Goal: Find specific page/section: Find specific page/section

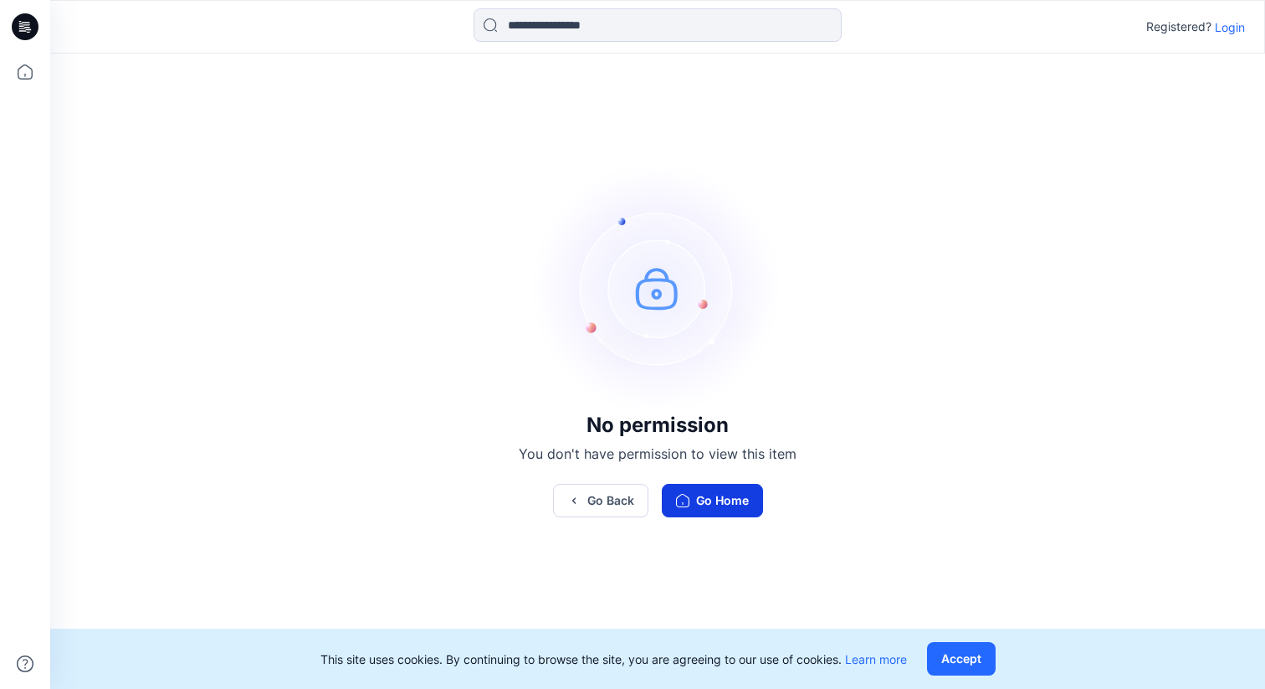
click at [745, 492] on button "Go Home" at bounding box center [712, 500] width 101 height 33
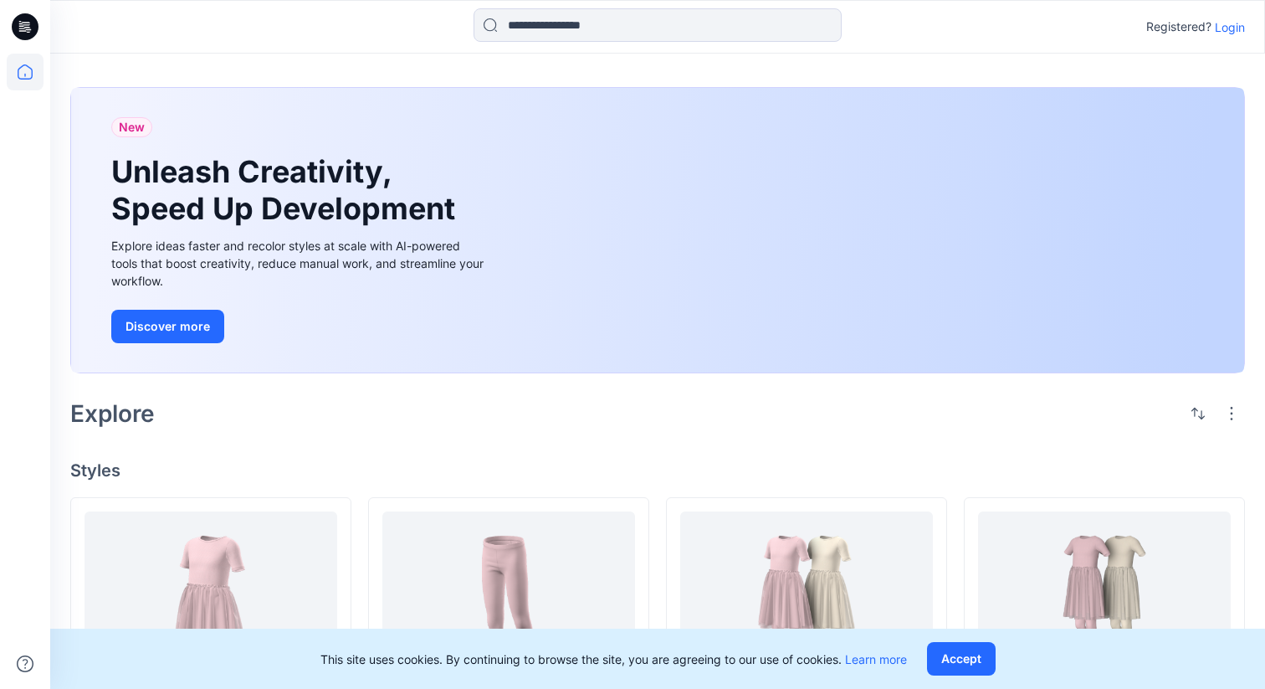
click at [1231, 26] on p "Login" at bounding box center [1230, 27] width 30 height 18
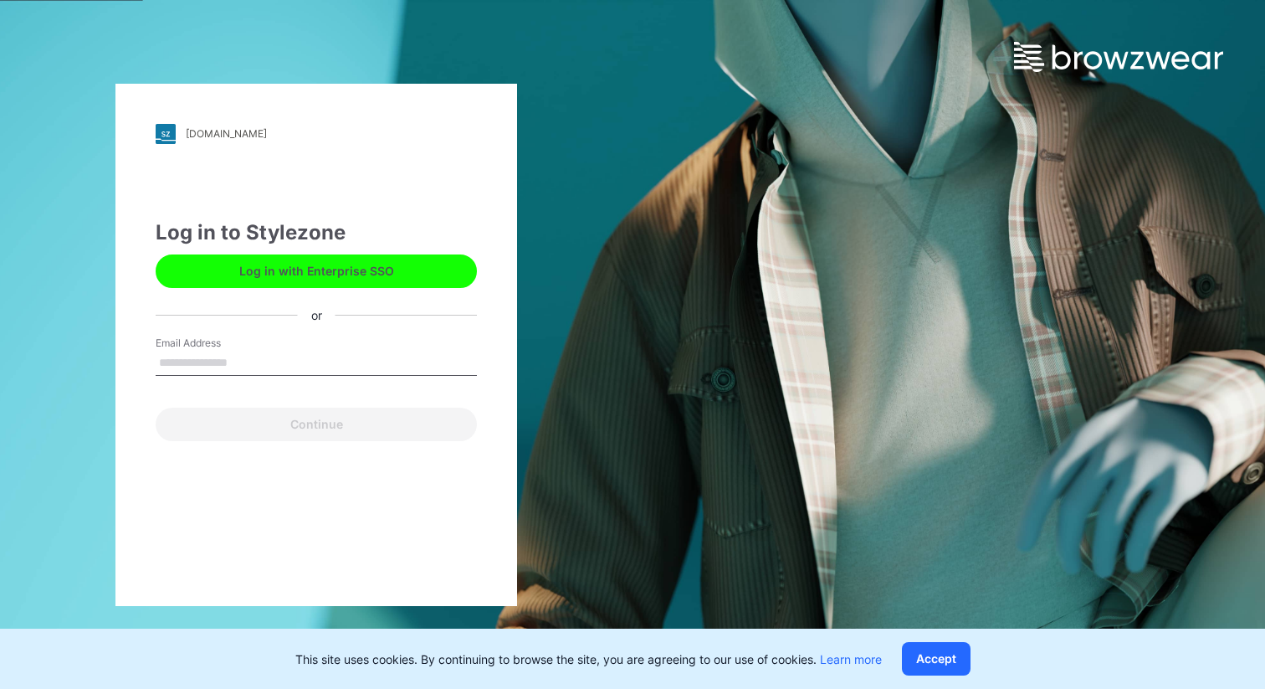
click at [301, 266] on button "Log in with Enterprise SSO" at bounding box center [316, 270] width 321 height 33
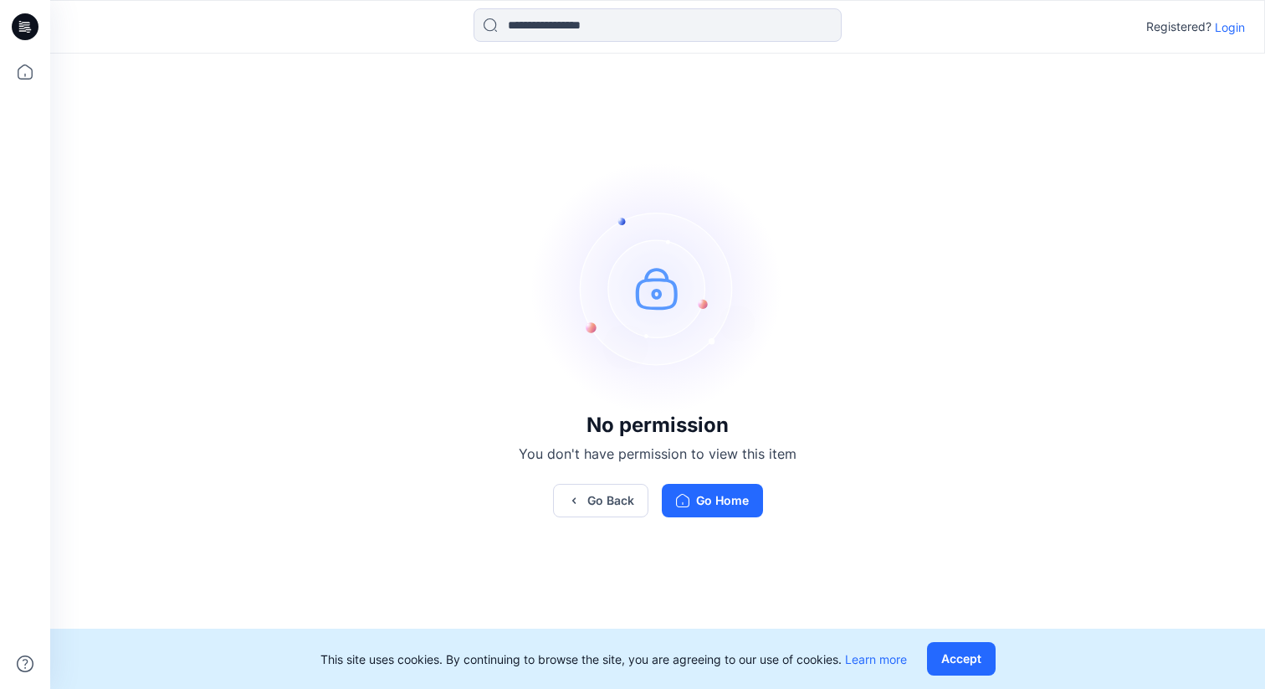
click at [1230, 32] on p "Login" at bounding box center [1230, 27] width 30 height 18
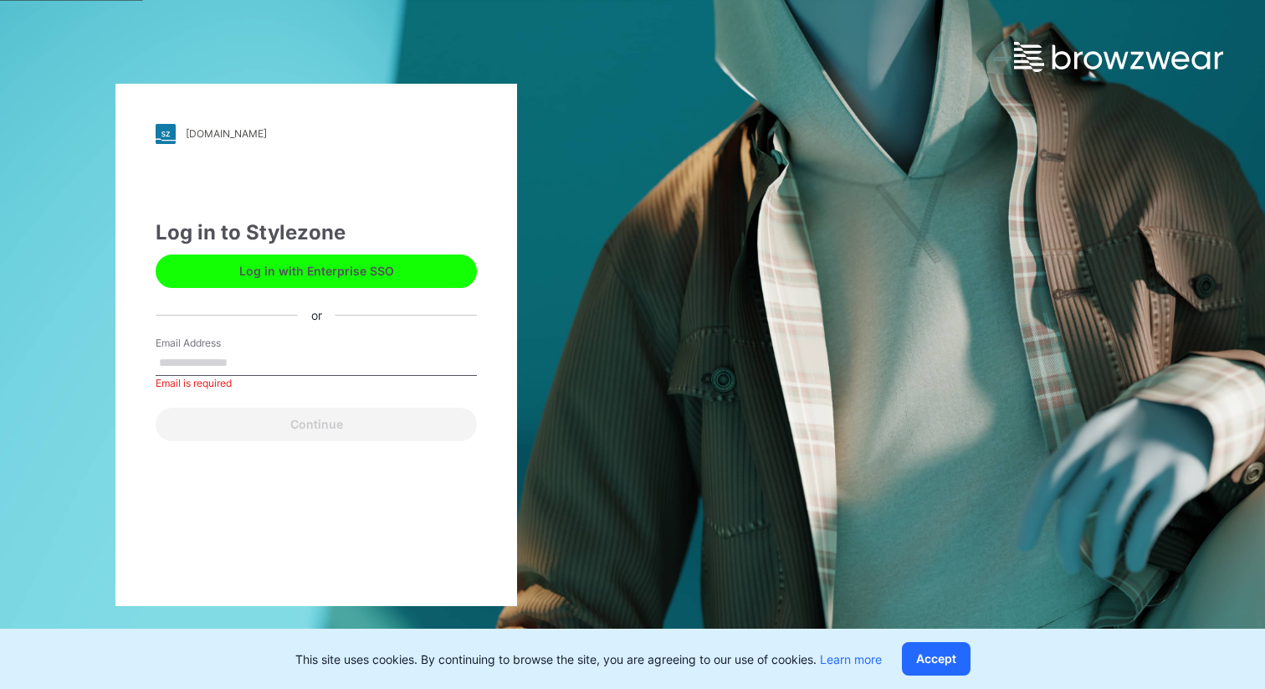
click at [372, 275] on button "Log in with Enterprise SSO" at bounding box center [316, 270] width 321 height 33
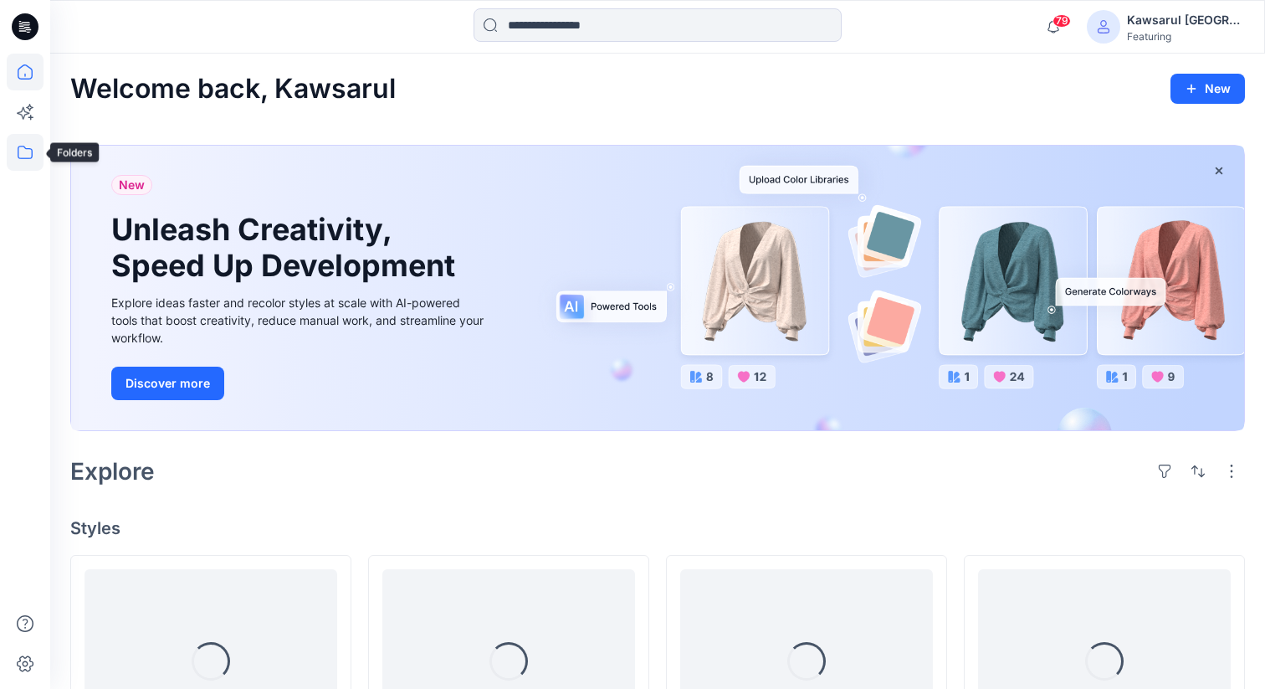
click at [32, 155] on icon at bounding box center [25, 152] width 15 height 13
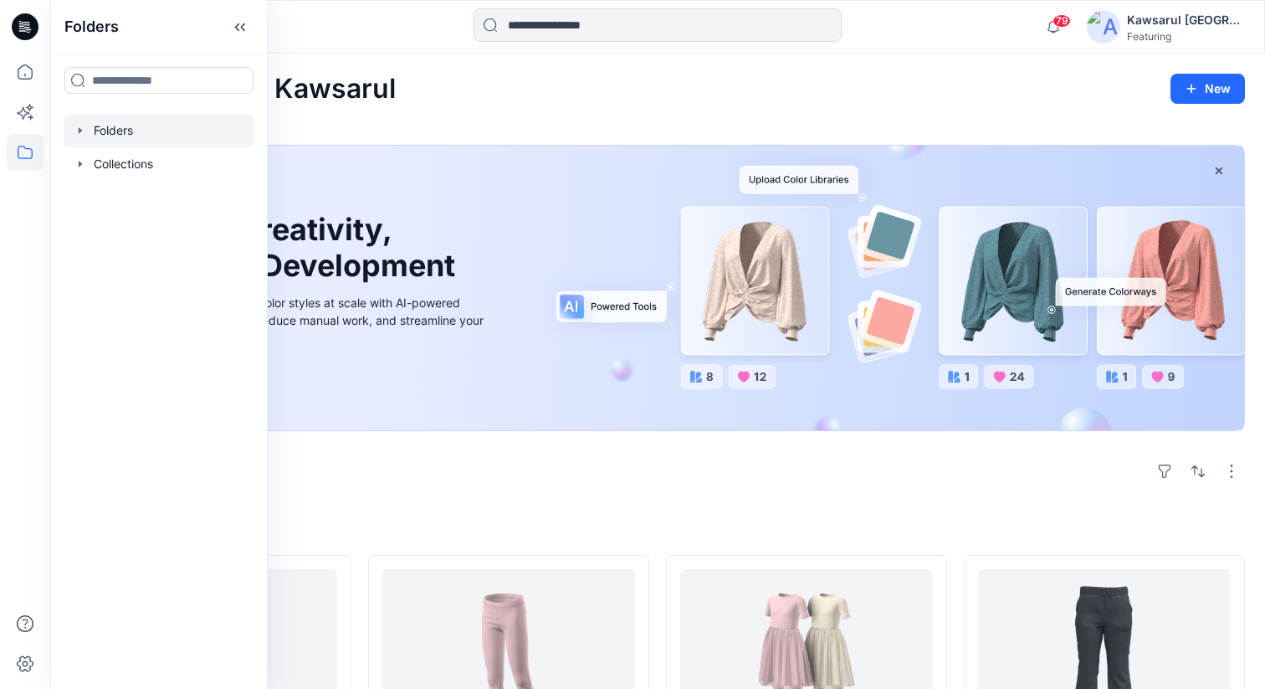
click at [172, 138] on div at bounding box center [159, 130] width 191 height 33
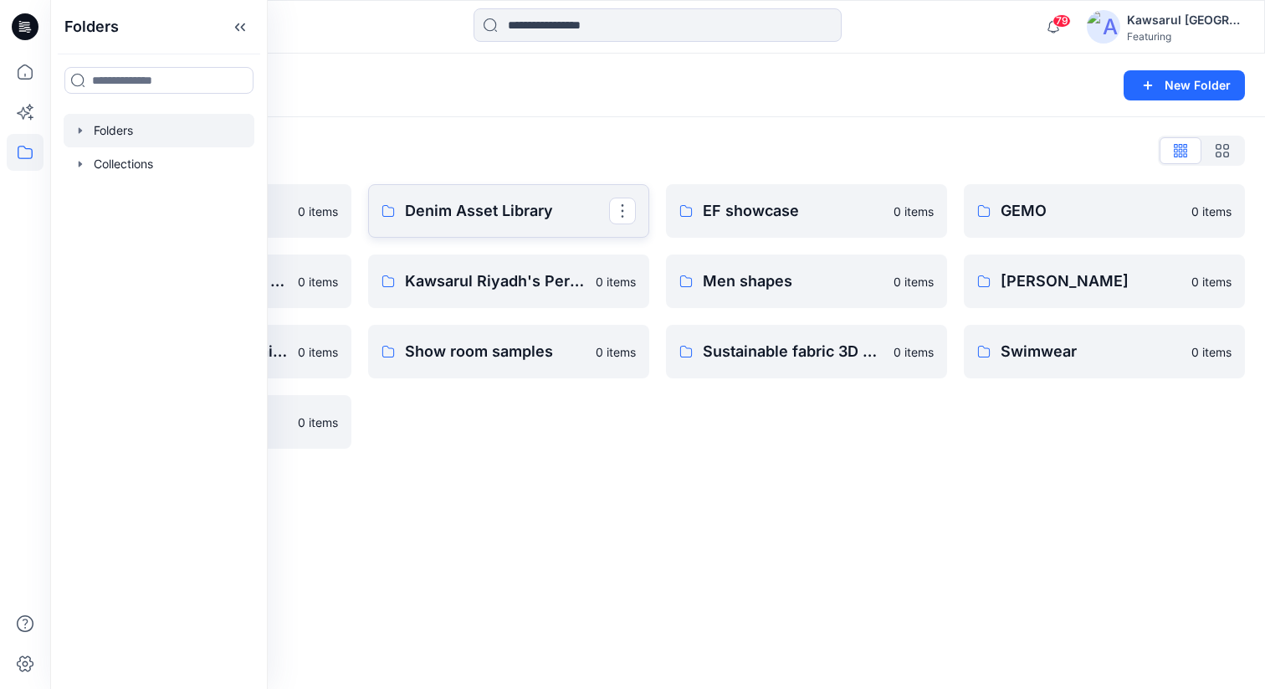
click at [459, 218] on p "Denim Asset Library" at bounding box center [507, 210] width 204 height 23
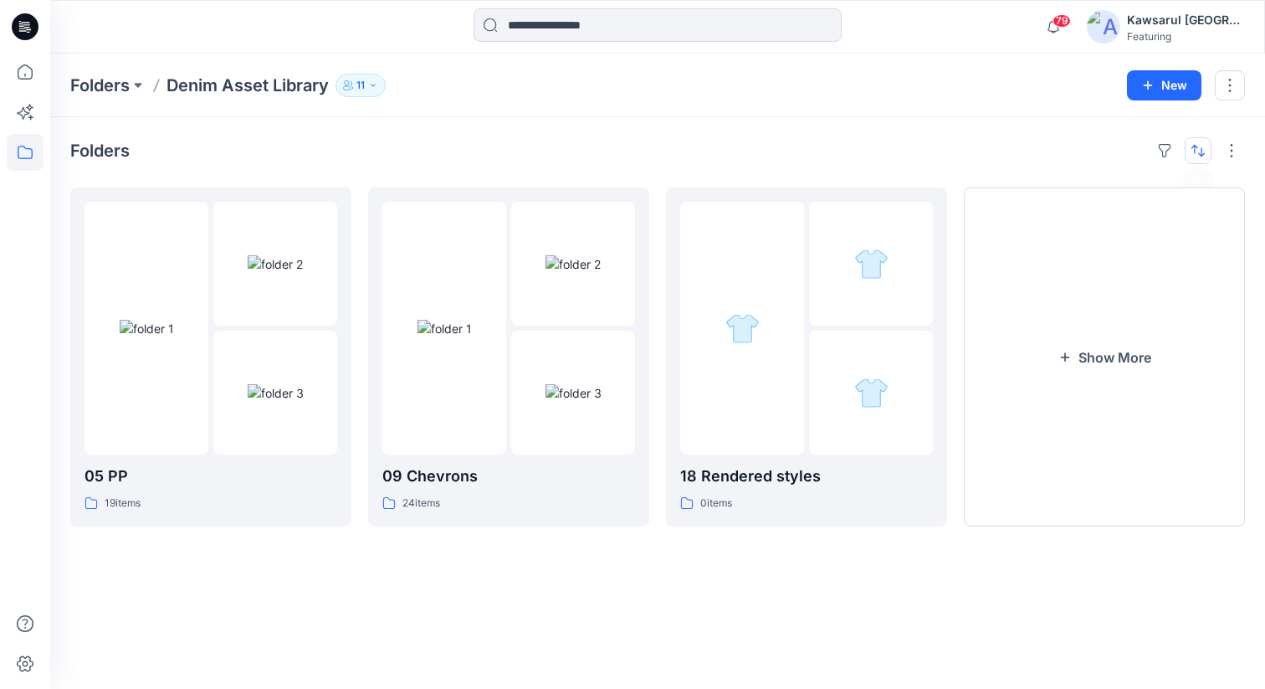
click at [1198, 142] on button "button" at bounding box center [1198, 150] width 27 height 27
click at [1124, 238] on p "A to Z" at bounding box center [1141, 231] width 105 height 18
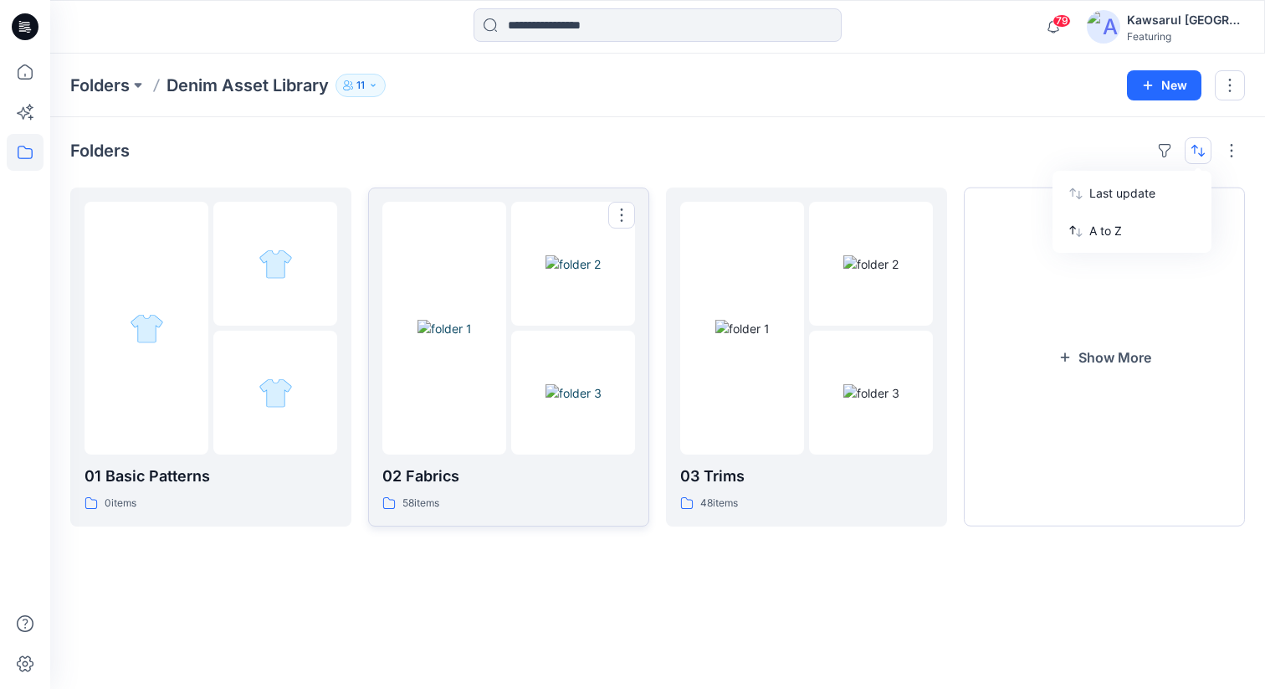
click at [562, 384] on img at bounding box center [574, 393] width 56 height 18
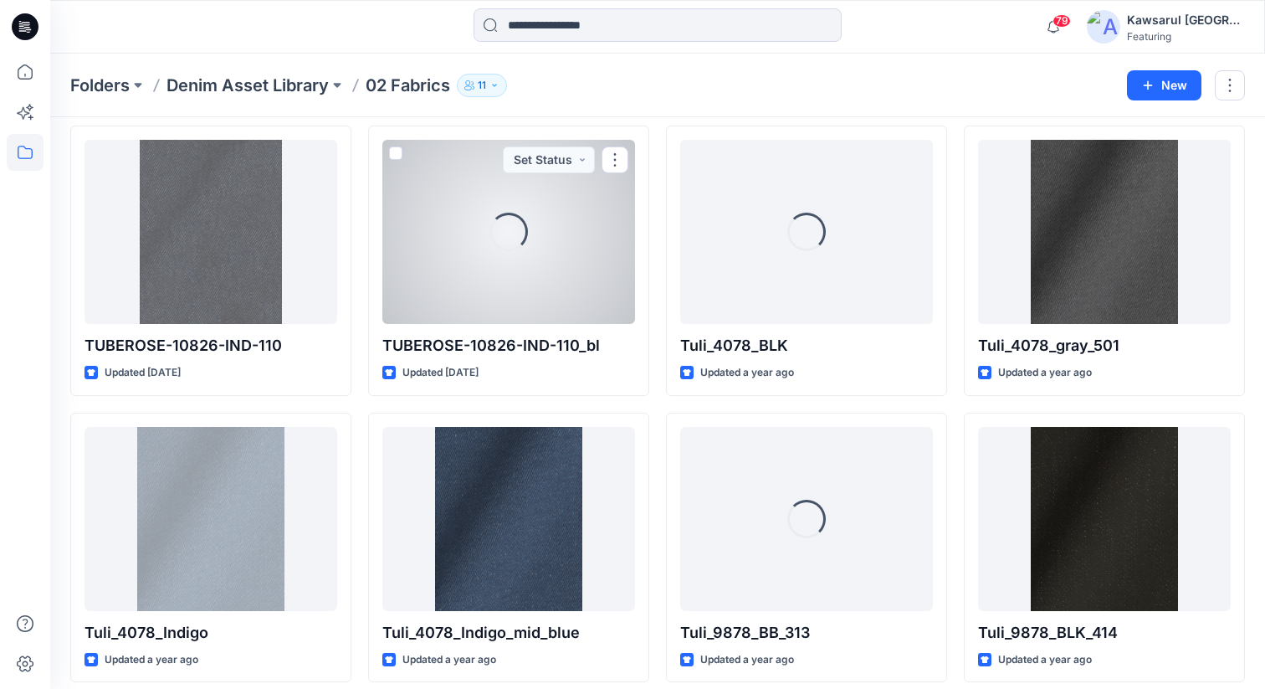
scroll to position [1228, 0]
